Goal: Check status: Check status

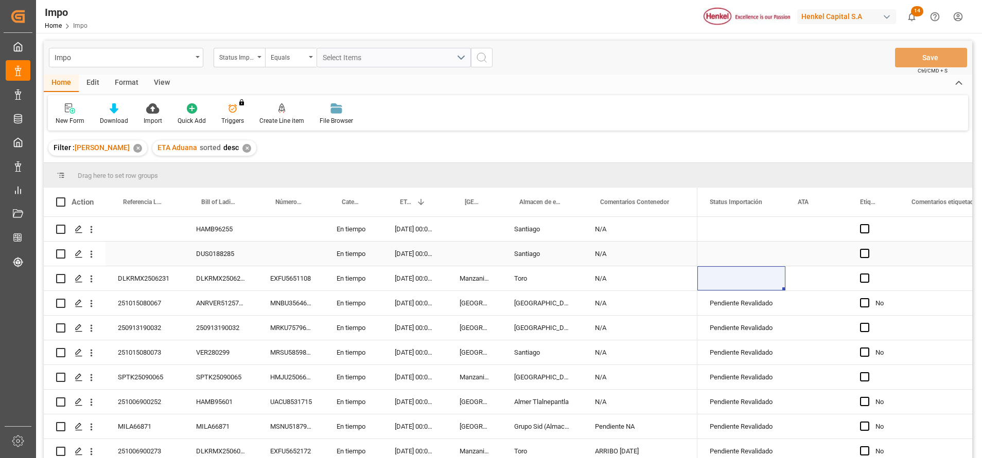
scroll to position [74, 0]
click at [898, 282] on div "Press SPACE to select this row." at bounding box center [872, 278] width 51 height 24
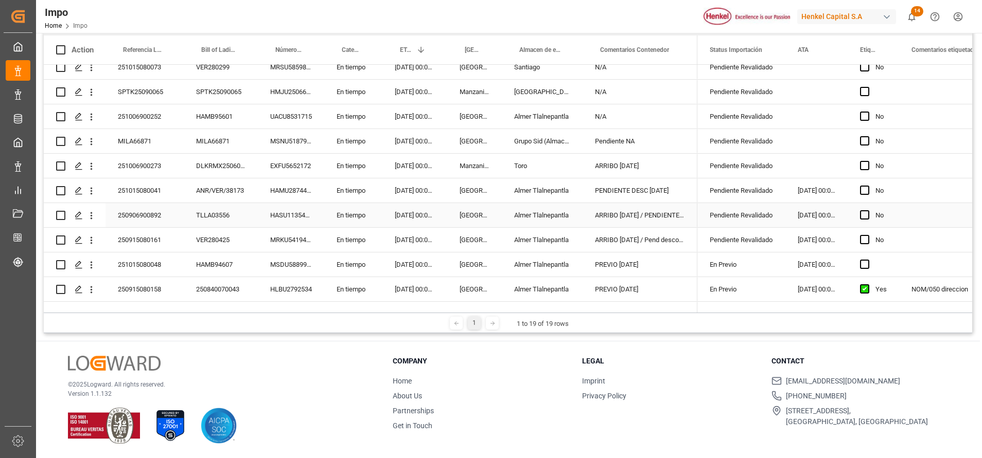
scroll to position [228, 0]
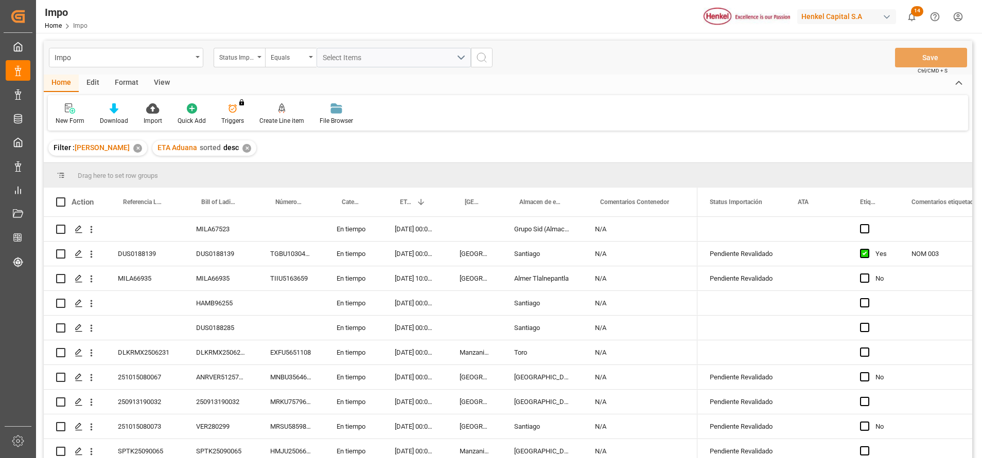
click at [117, 85] on div "Format" at bounding box center [126, 83] width 39 height 17
click at [79, 110] on div at bounding box center [71, 108] width 30 height 11
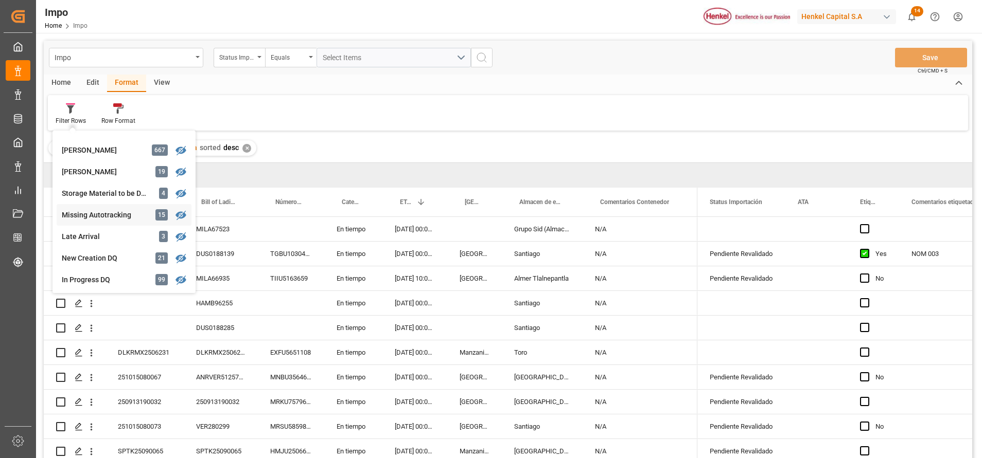
scroll to position [235, 0]
click at [97, 167] on div "[PERSON_NAME]" at bounding box center [107, 170] width 90 height 11
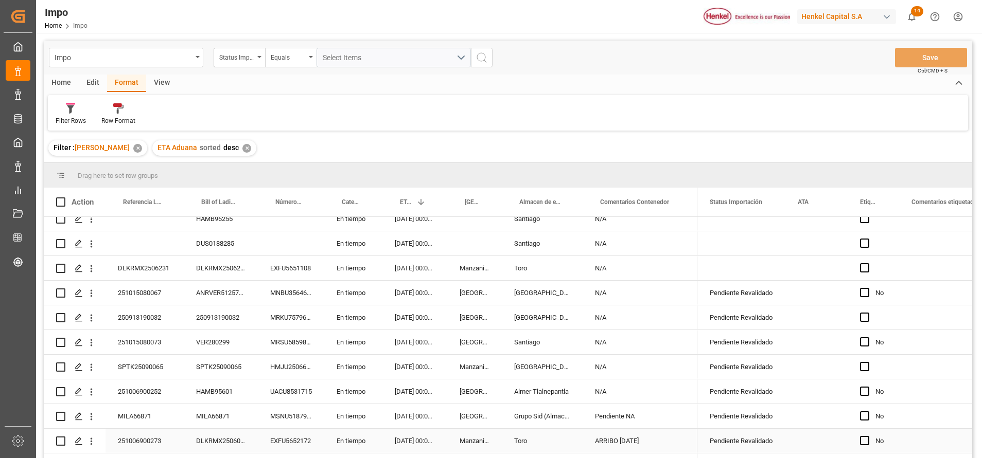
scroll to position [74, 0]
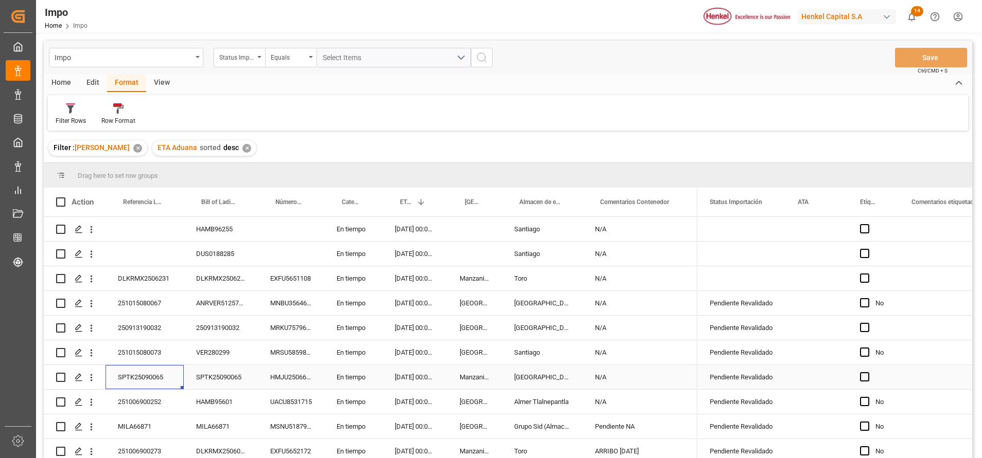
click at [150, 374] on div "SPTK25090065" at bounding box center [144, 377] width 78 height 24
click at [156, 383] on input "SPTK25090065" at bounding box center [145, 384] width 62 height 20
paste input "251006900350"
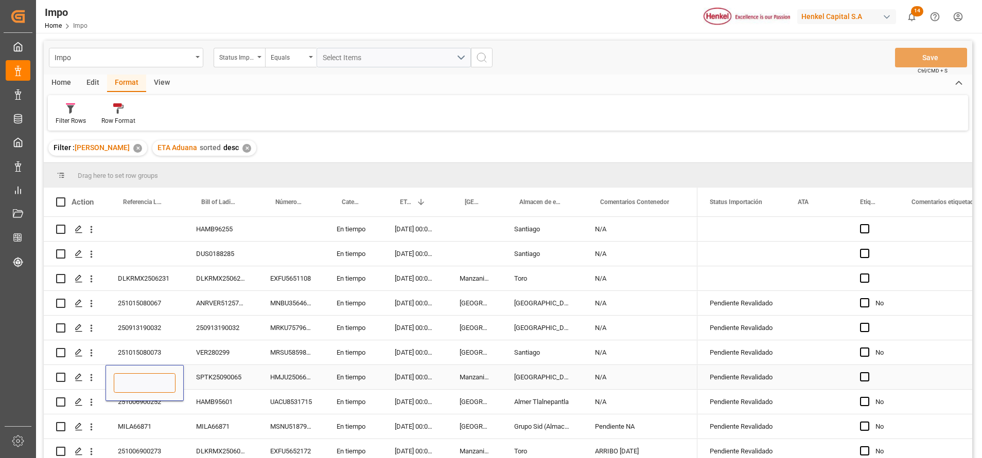
type input "251006900350"
click at [131, 344] on div "251015080073" at bounding box center [144, 353] width 78 height 24
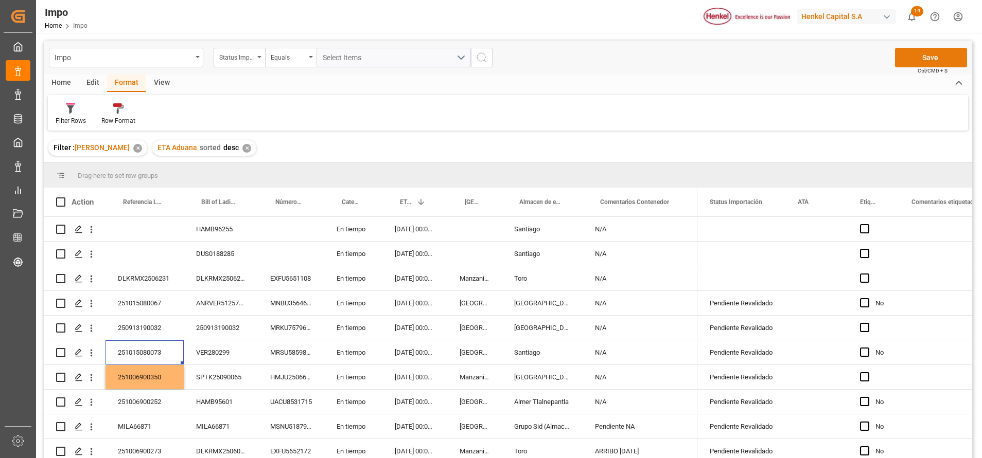
click at [908, 63] on button "Save" at bounding box center [931, 58] width 72 height 20
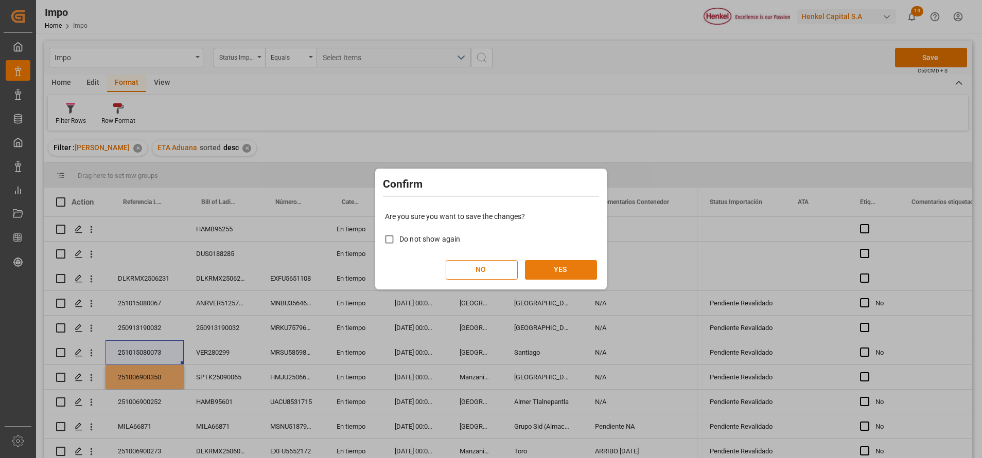
click at [568, 278] on button "YES" at bounding box center [561, 270] width 72 height 20
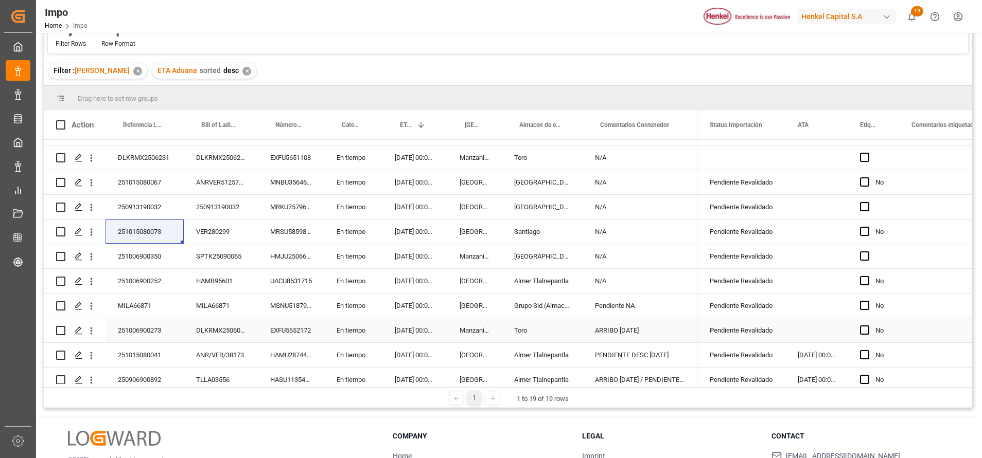
scroll to position [151, 0]
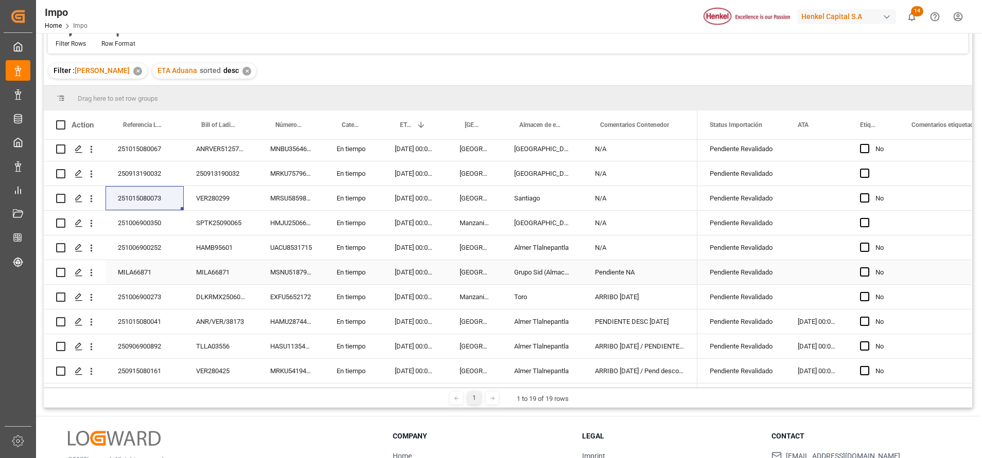
click at [632, 270] on div "Pendiente NA" at bounding box center [639, 272] width 115 height 24
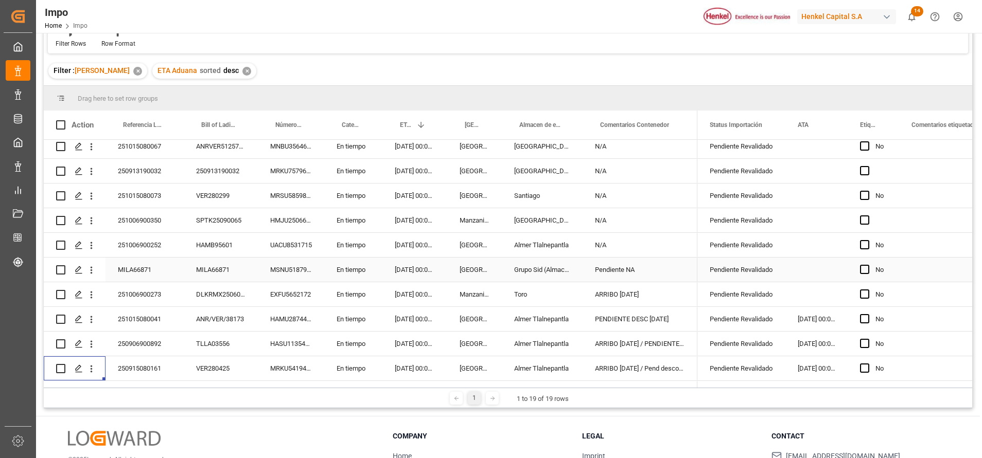
scroll to position [179, 0]
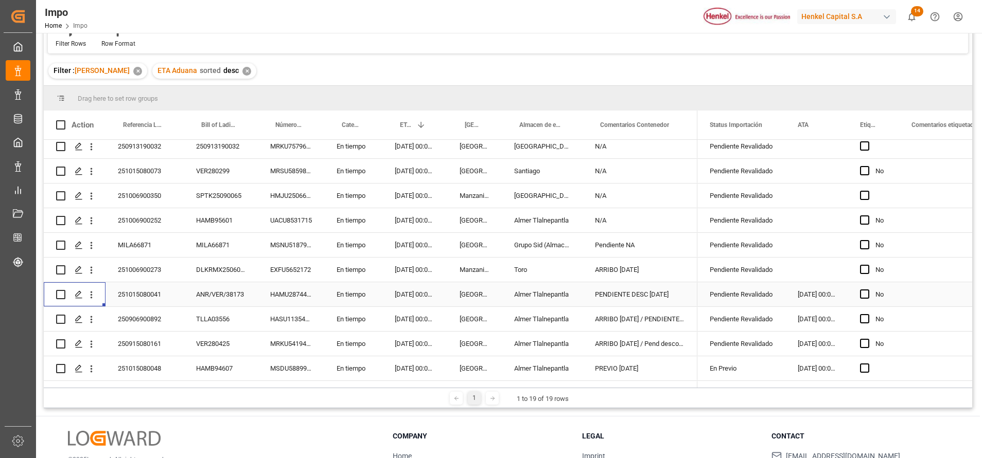
click at [206, 290] on div "ANR/VER/38173" at bounding box center [221, 294] width 74 height 24
click at [222, 294] on div "ANR/VER/38173" at bounding box center [221, 294] width 74 height 24
click at [201, 303] on input "ANR/VER/38173" at bounding box center [221, 301] width 58 height 20
click at [201, 301] on input "ANR/VER/38173" at bounding box center [221, 301] width 58 height 20
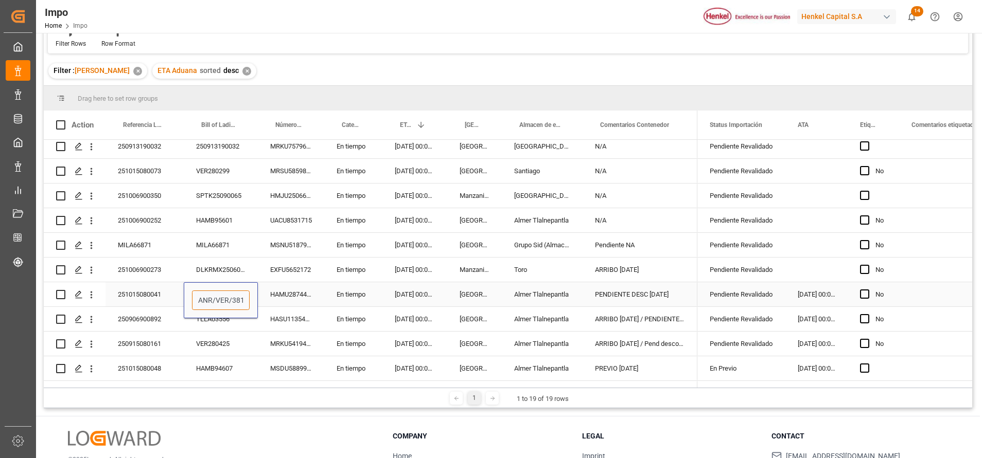
click at [194, 301] on input "ANR/VER/38173" at bounding box center [221, 301] width 58 height 20
drag, startPoint x: 194, startPoint y: 300, endPoint x: 245, endPoint y: 299, distance: 50.9
click at [245, 299] on input "ANR/VER/38173" at bounding box center [221, 301] width 58 height 20
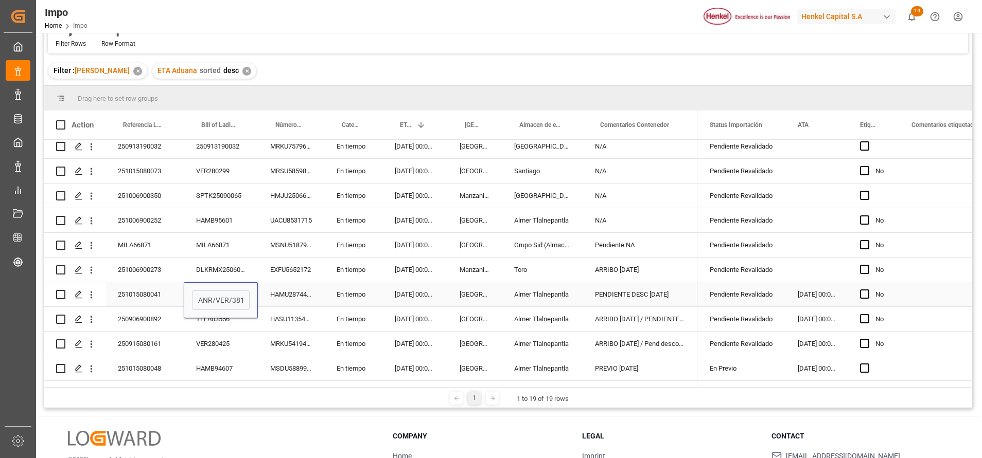
click at [613, 295] on div "PENDIENTE DESC [DATE]" at bounding box center [639, 294] width 115 height 24
click at [633, 323] on div "ARRIBO [DATE] / PENDIENTE NA DHL" at bounding box center [639, 319] width 115 height 24
click at [640, 340] on div "ARRIBO [DATE] / Pend desconslidacion" at bounding box center [639, 344] width 115 height 24
click at [702, 100] on div "Drag here to set row groups" at bounding box center [508, 98] width 928 height 25
click at [697, 122] on div "Status Importación" at bounding box center [741, 125] width 88 height 29
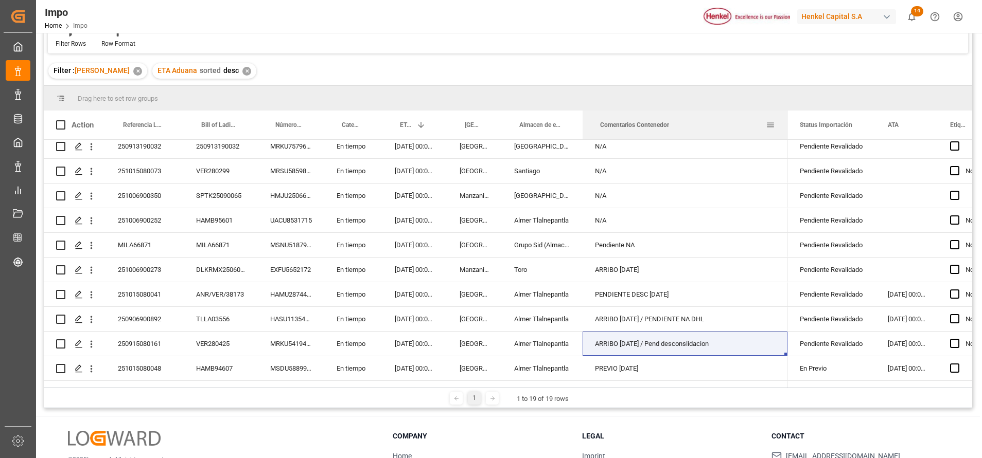
drag, startPoint x: 696, startPoint y: 124, endPoint x: 743, endPoint y: 149, distance: 53.8
click at [785, 120] on div at bounding box center [787, 125] width 4 height 29
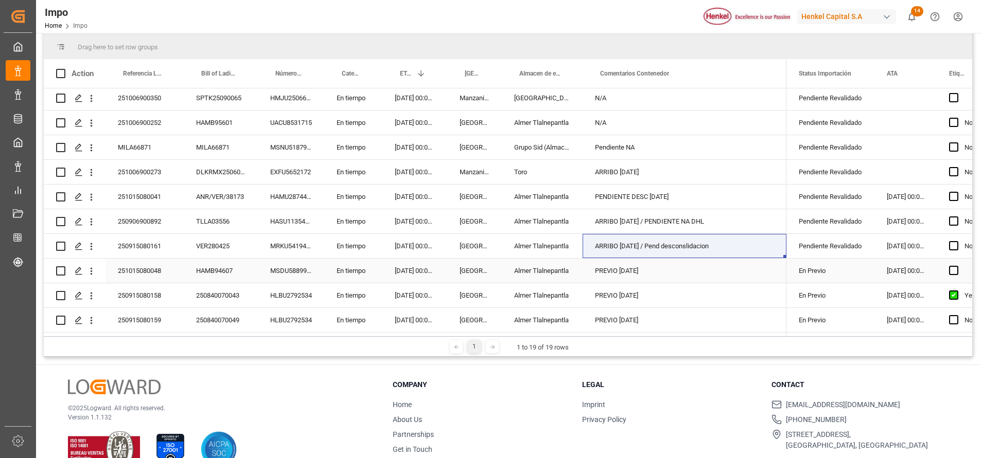
scroll to position [152, 0]
